Goal: Task Accomplishment & Management: Use online tool/utility

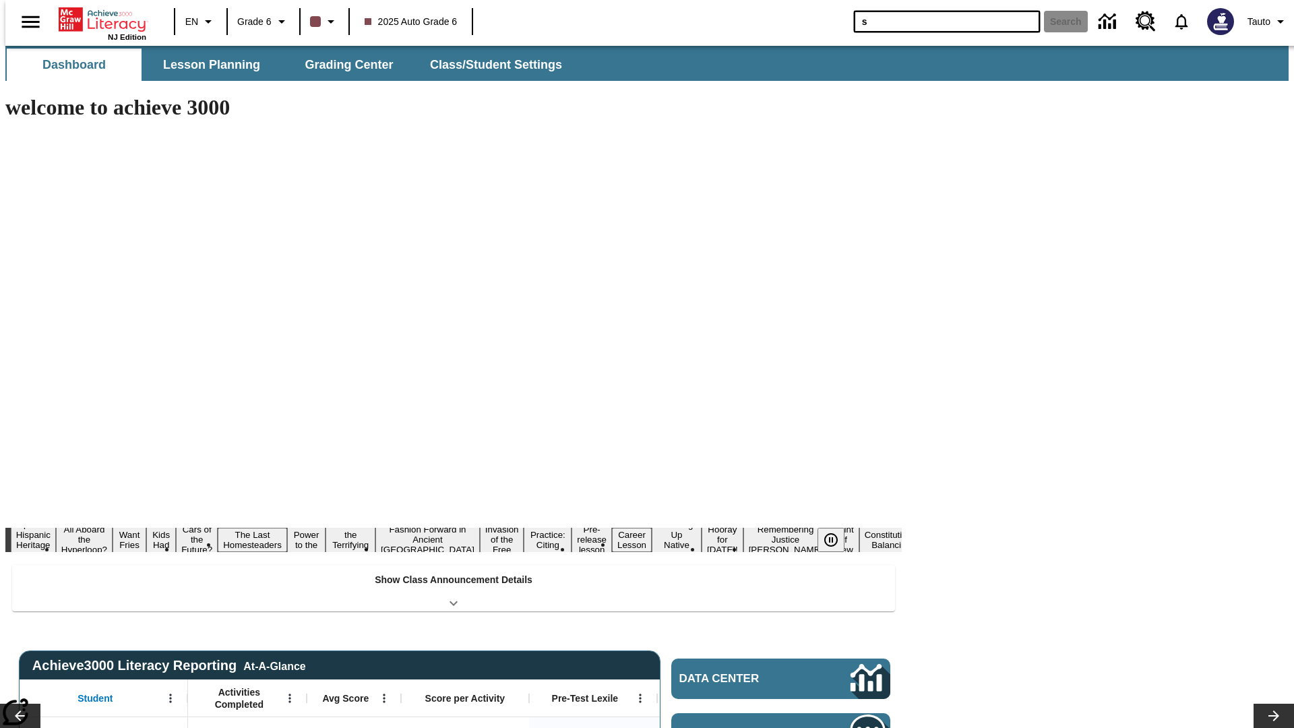
type input "s"
click at [1057, 22] on button "Search" at bounding box center [1066, 22] width 44 height 22
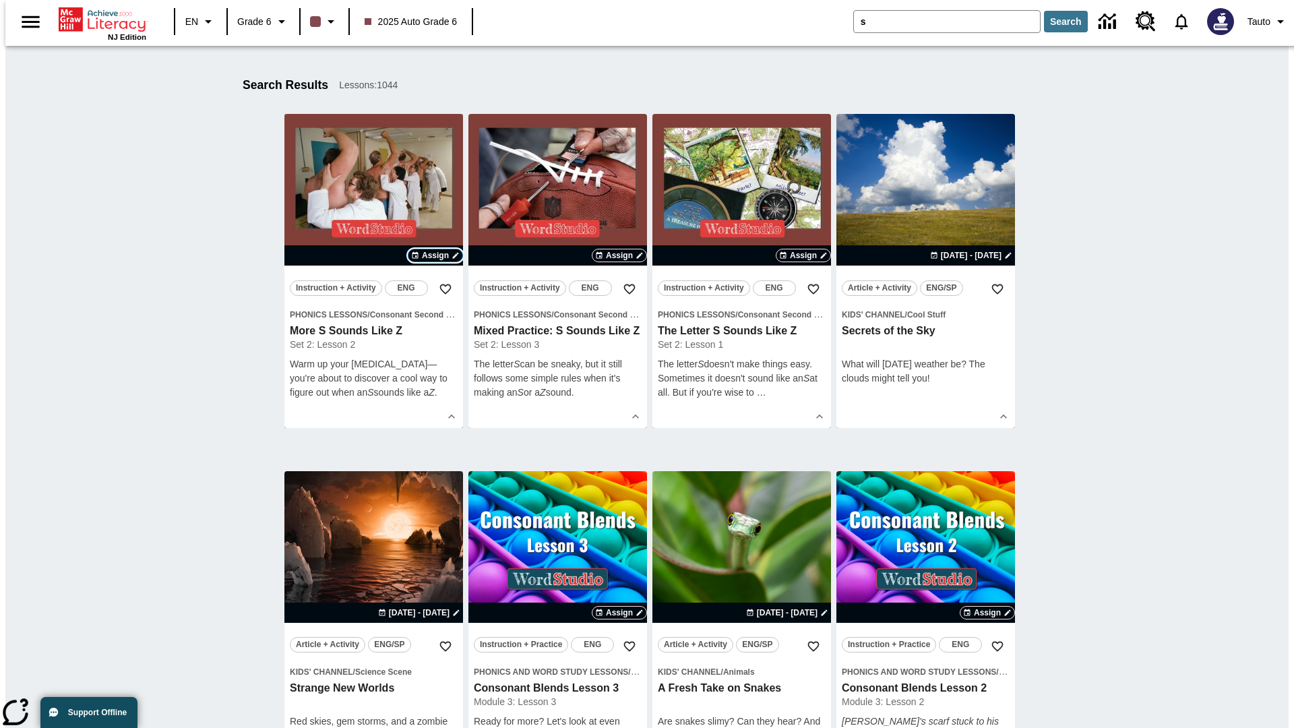
click at [435, 255] on span "Assign" at bounding box center [435, 255] width 27 height 12
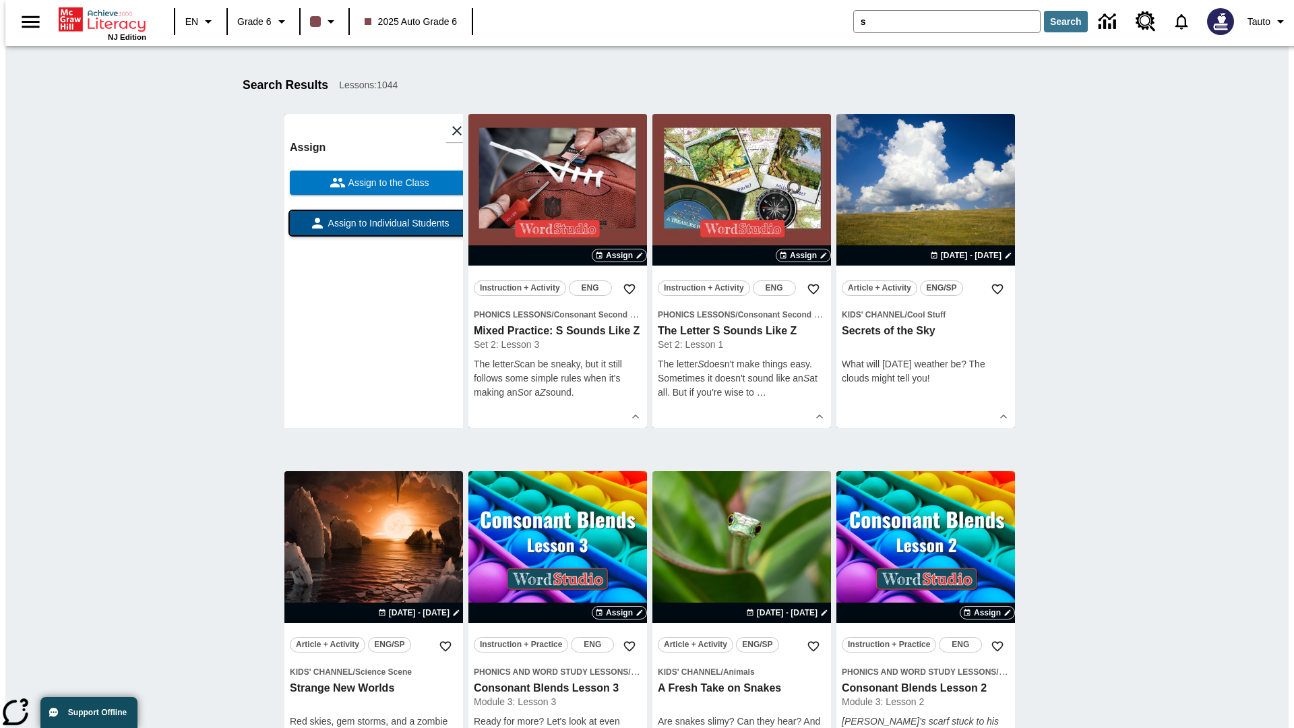
click at [373, 229] on span "Assign to Individual Students" at bounding box center [387, 223] width 124 height 14
